Goal: Information Seeking & Learning: Learn about a topic

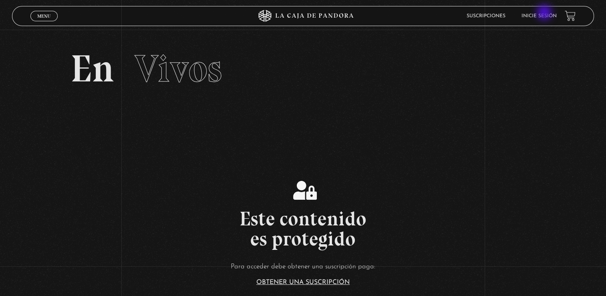
click at [545, 13] on li "Inicie sesión" at bounding box center [539, 16] width 35 height 12
click at [545, 14] on link "Inicie sesión" at bounding box center [539, 16] width 35 height 5
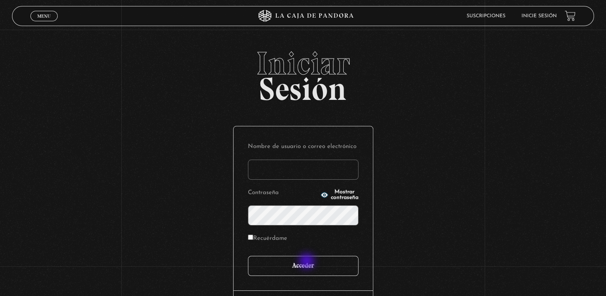
type input "[EMAIL_ADDRESS][DOMAIN_NAME]"
click at [308, 262] on input "Acceder" at bounding box center [303, 266] width 111 height 20
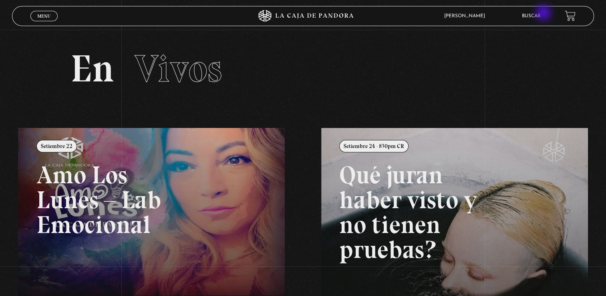
click at [541, 14] on link "Buscar" at bounding box center [531, 16] width 19 height 5
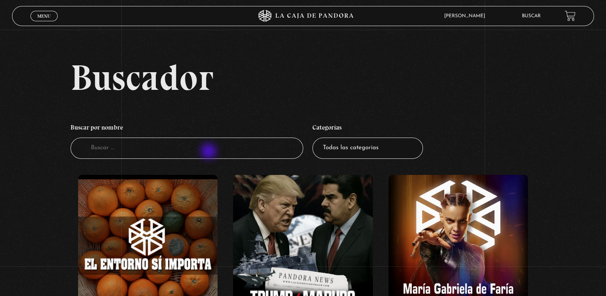
click at [209, 152] on input "Buscador" at bounding box center [186, 147] width 233 height 21
type input "shift"
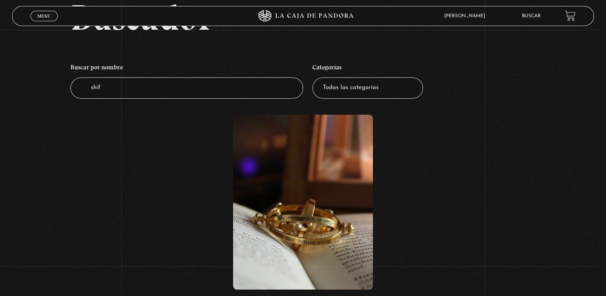
scroll to position [80, 0]
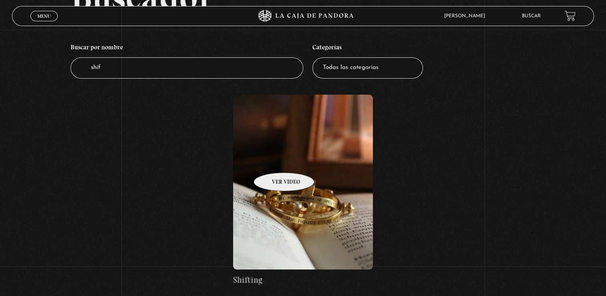
click at [276, 160] on figure at bounding box center [303, 182] width 140 height 175
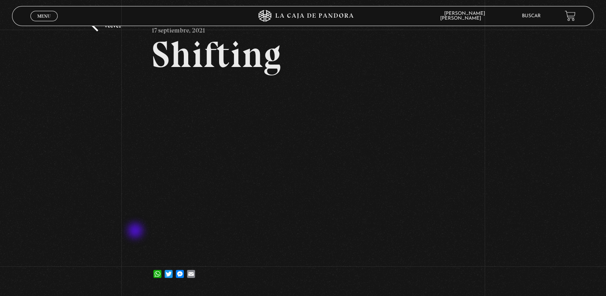
scroll to position [40, 0]
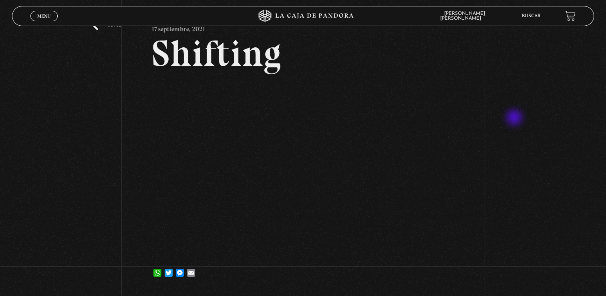
click at [515, 118] on div "Volver 17 septiembre, 2021 Shifting WhatsApp Twitter Messenger Email" at bounding box center [303, 140] width 606 height 301
click at [268, 18] on icon at bounding box center [303, 16] width 182 height 12
